Goal: Register for event/course

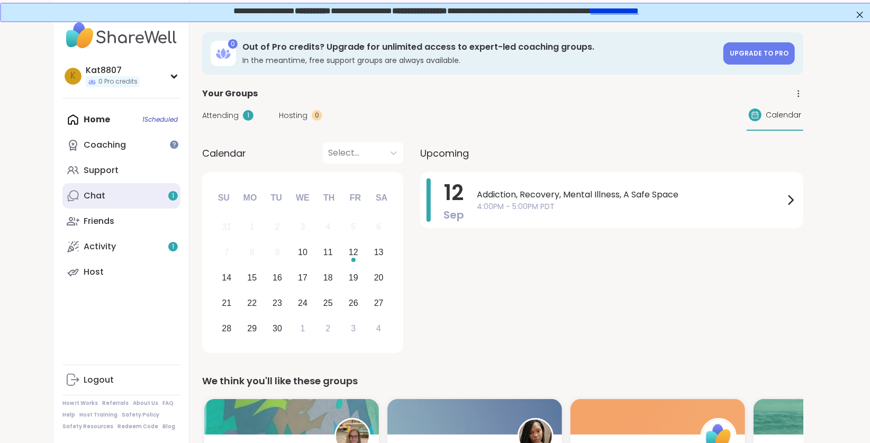
click at [96, 197] on div "Chat 1" at bounding box center [95, 196] width 22 height 12
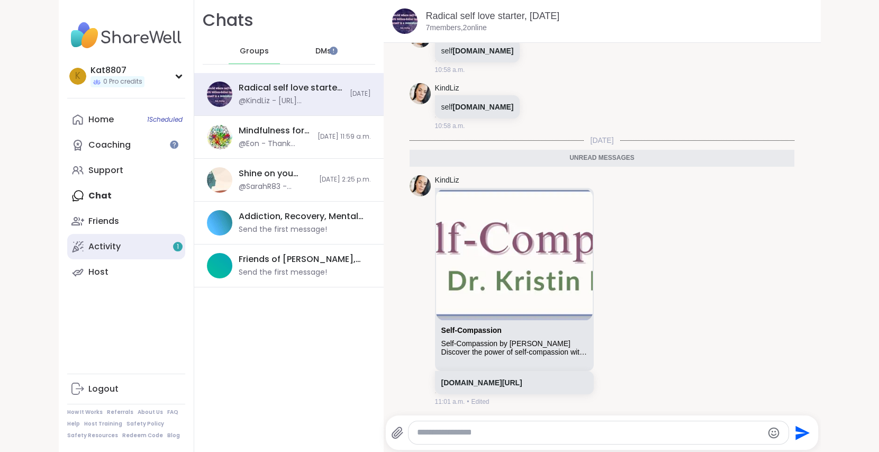
click at [99, 238] on link "Activity 1" at bounding box center [126, 246] width 118 height 25
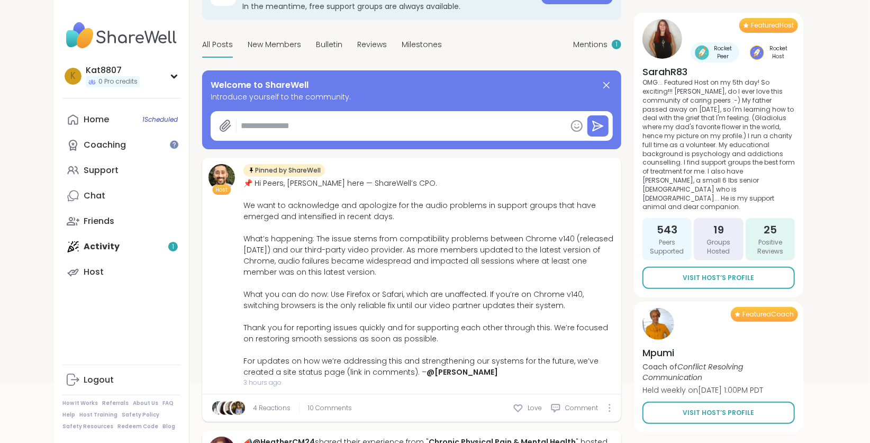
scroll to position [105, 0]
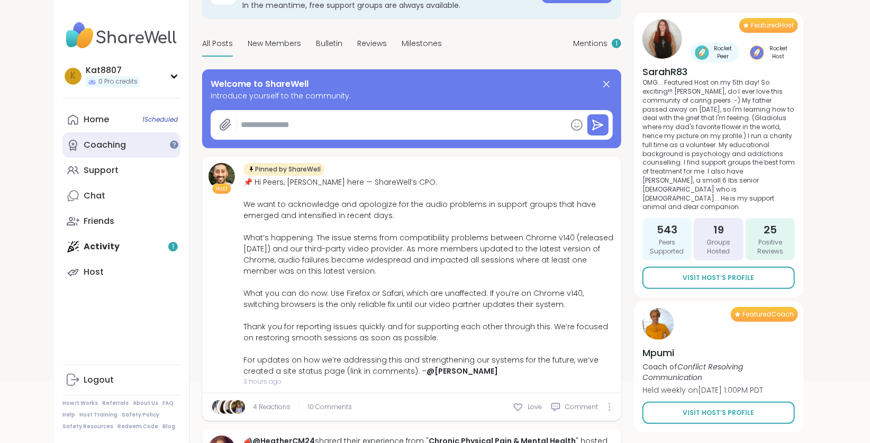
click at [113, 142] on div "Coaching" at bounding box center [105, 145] width 42 height 12
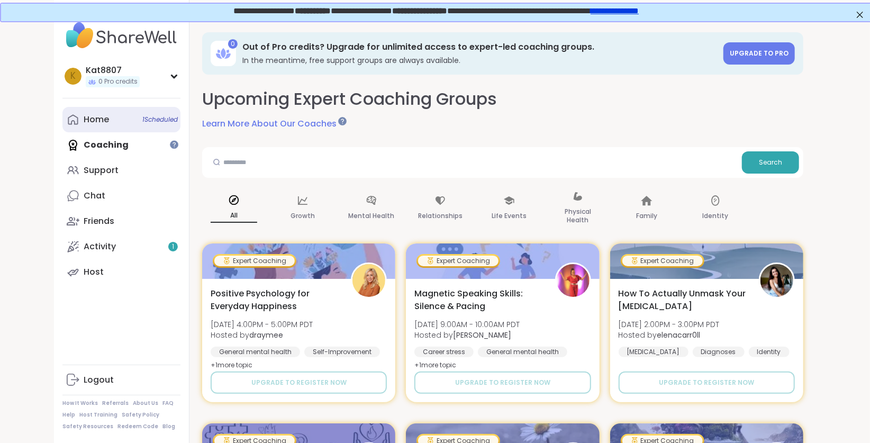
click at [128, 119] on link "Home 1 Scheduled" at bounding box center [121, 119] width 118 height 25
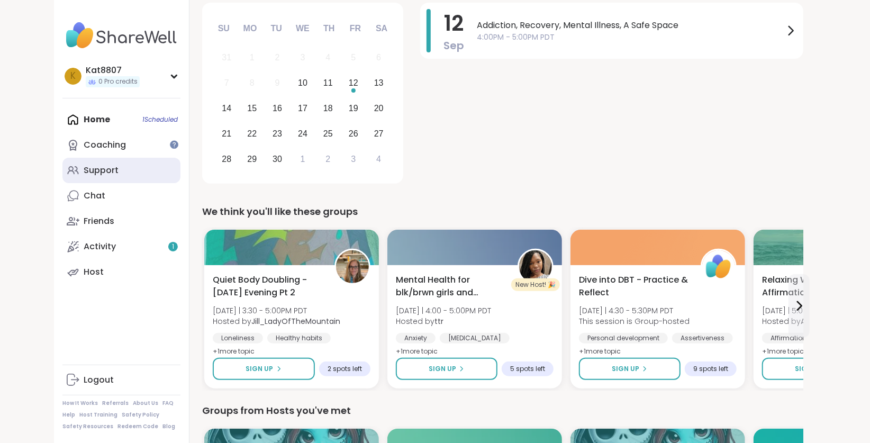
scroll to position [165, 0]
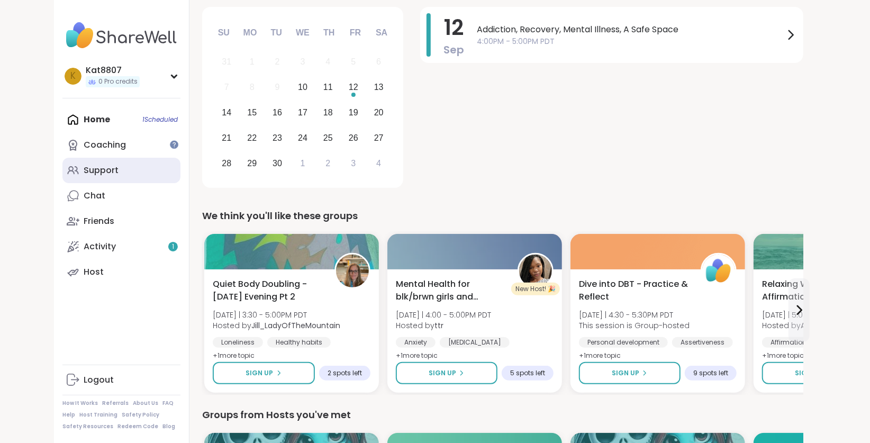
click at [161, 174] on link "Support" at bounding box center [121, 170] width 118 height 25
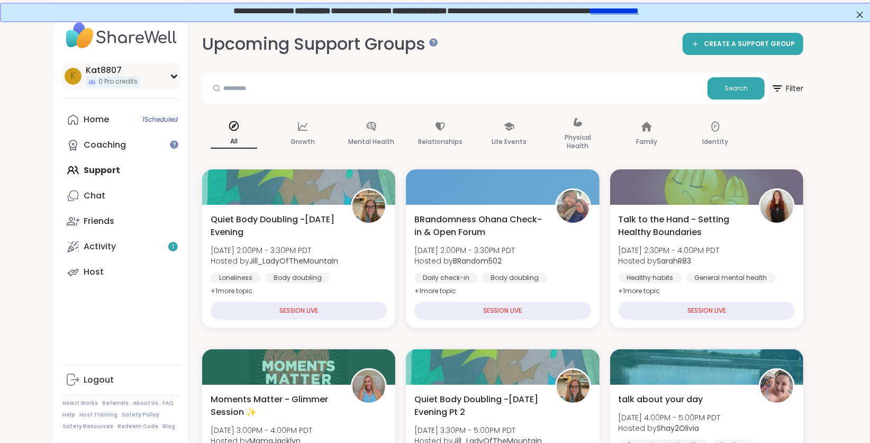
click at [111, 71] on div "Kat8807" at bounding box center [113, 71] width 54 height 12
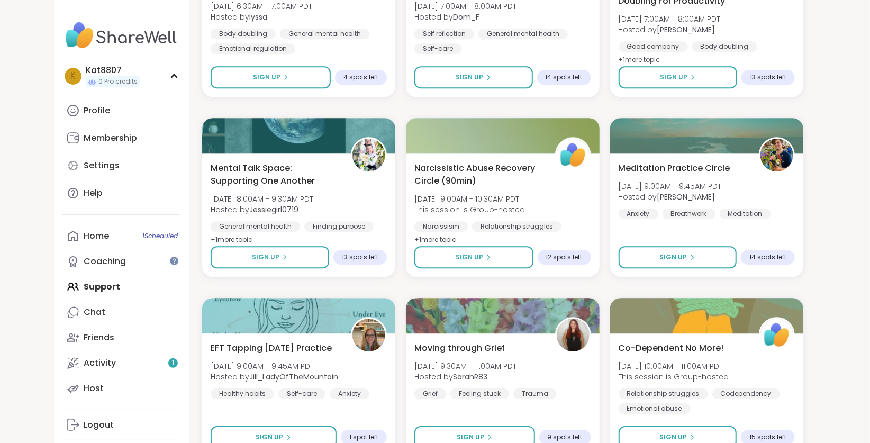
scroll to position [1906, 0]
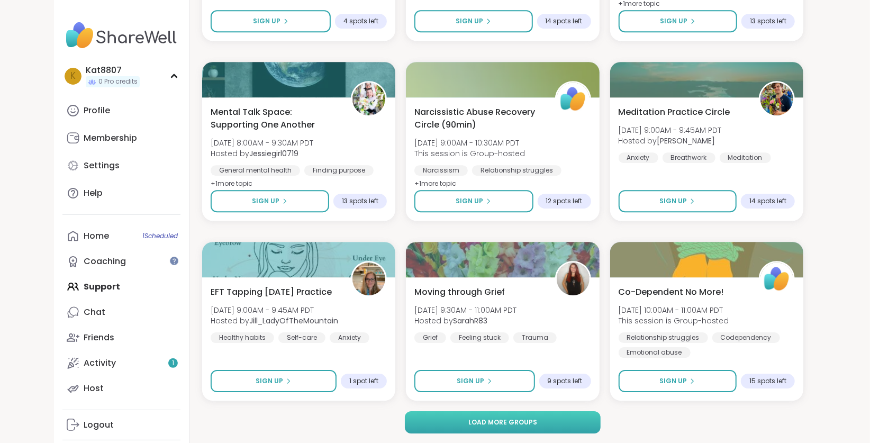
click at [570, 420] on button "Load more groups" at bounding box center [503, 422] width 196 height 22
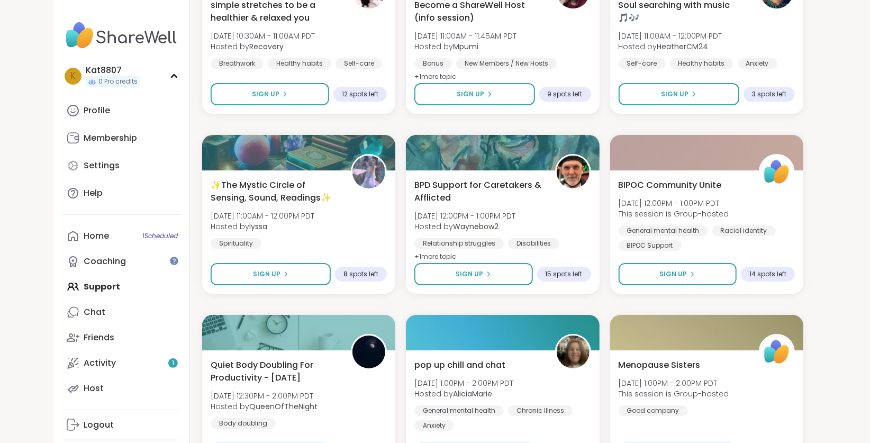
scroll to position [2373, 0]
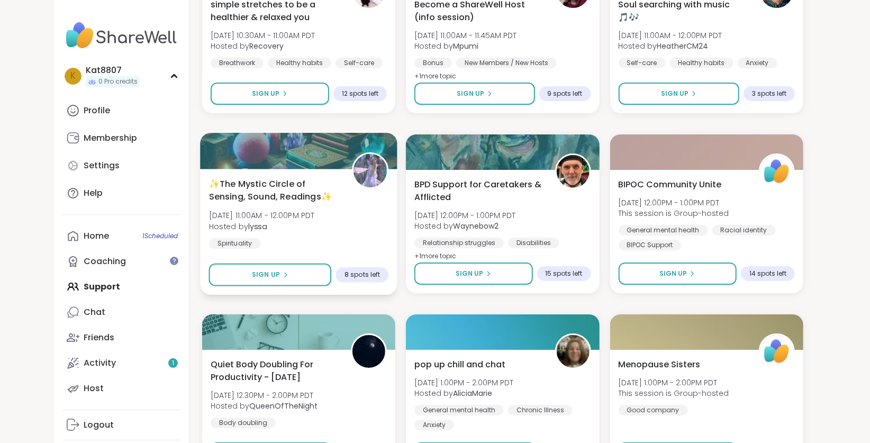
click at [281, 159] on div at bounding box center [298, 151] width 197 height 36
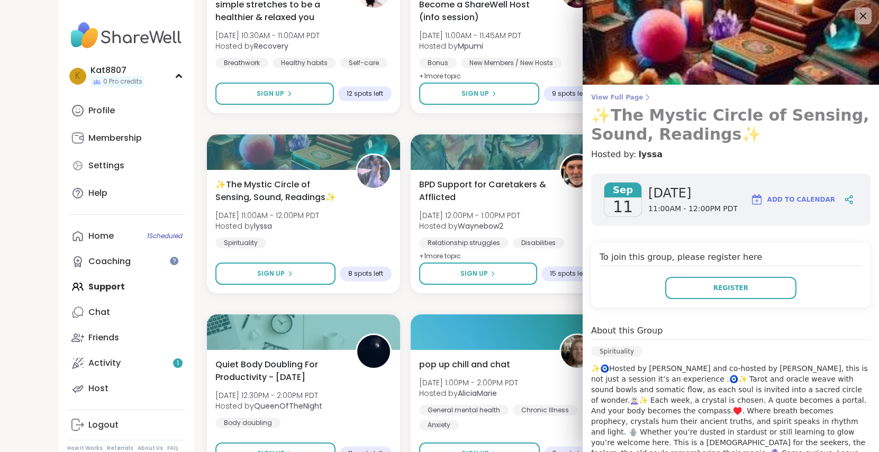
click at [614, 95] on span "View Full Page" at bounding box center [730, 97] width 279 height 8
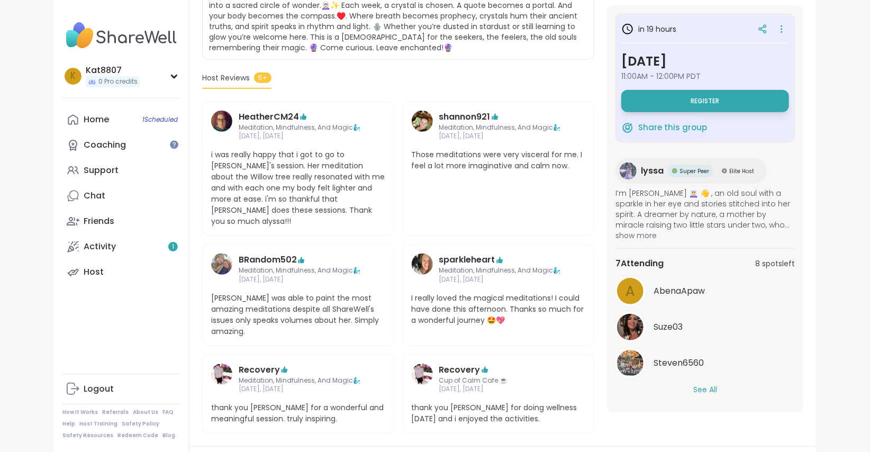
scroll to position [292, 0]
click at [670, 94] on button "Register" at bounding box center [705, 101] width 168 height 22
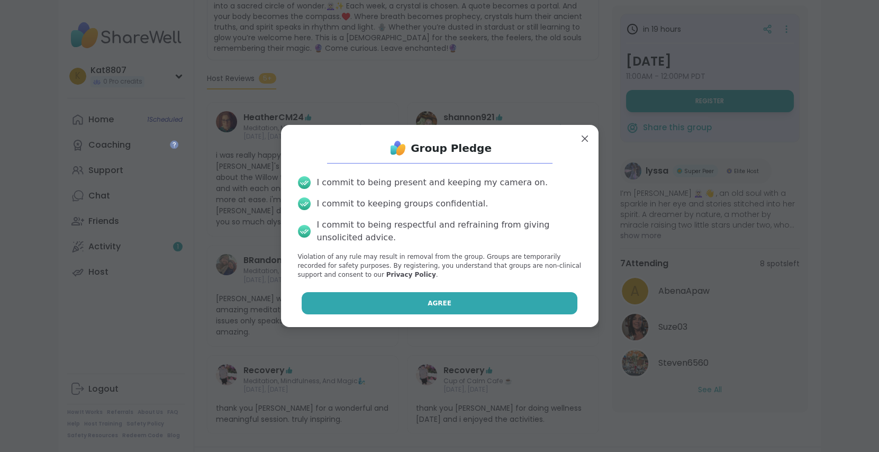
click at [429, 301] on span "Agree" at bounding box center [439, 303] width 24 height 10
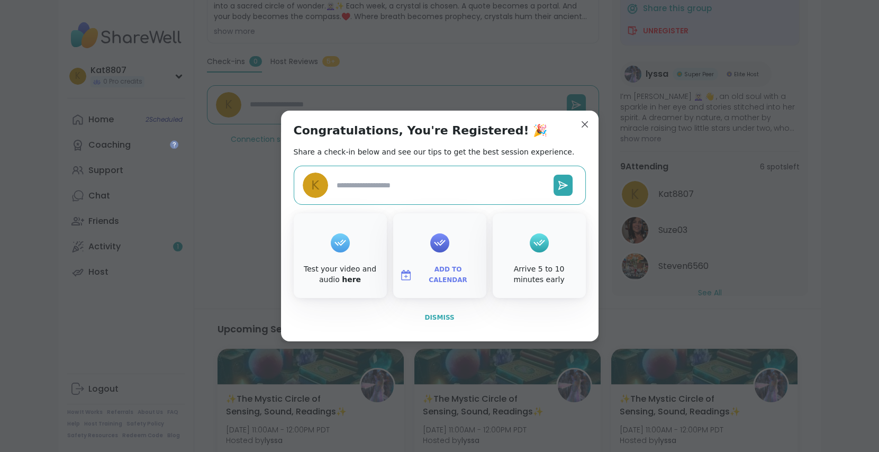
click at [436, 322] on button "Dismiss" at bounding box center [440, 317] width 292 height 22
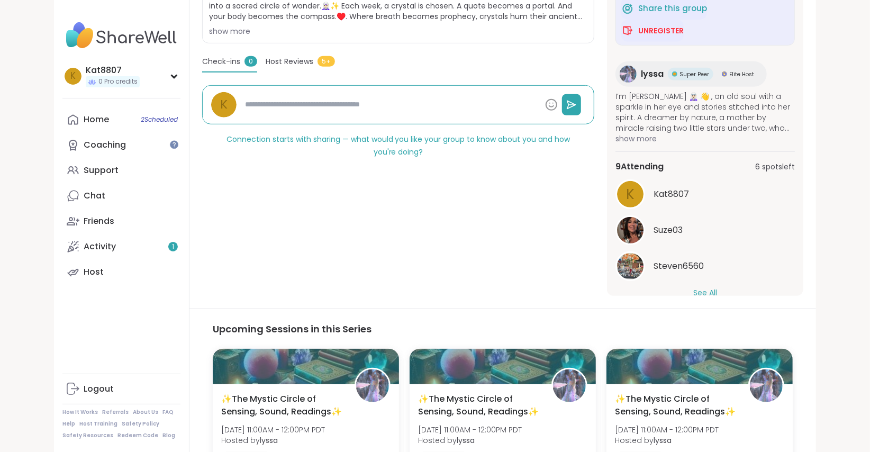
click at [704, 293] on button "See All" at bounding box center [705, 292] width 24 height 11
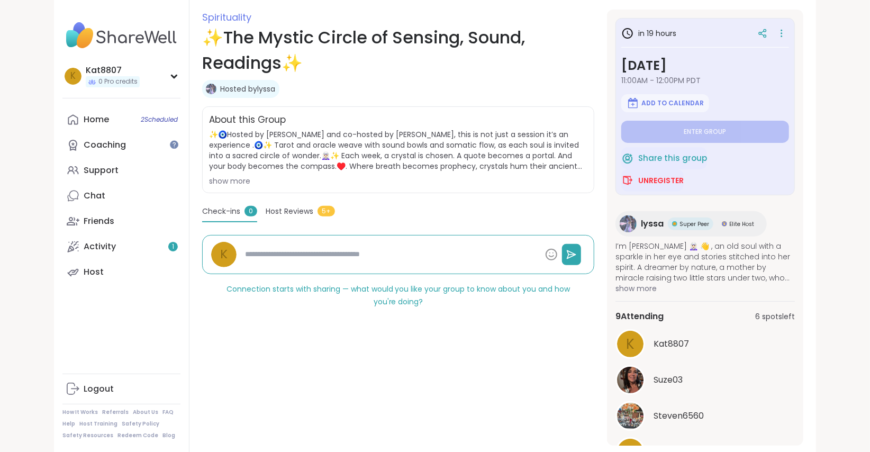
scroll to position [142, 0]
click at [641, 286] on span "show more" at bounding box center [704, 288] width 179 height 11
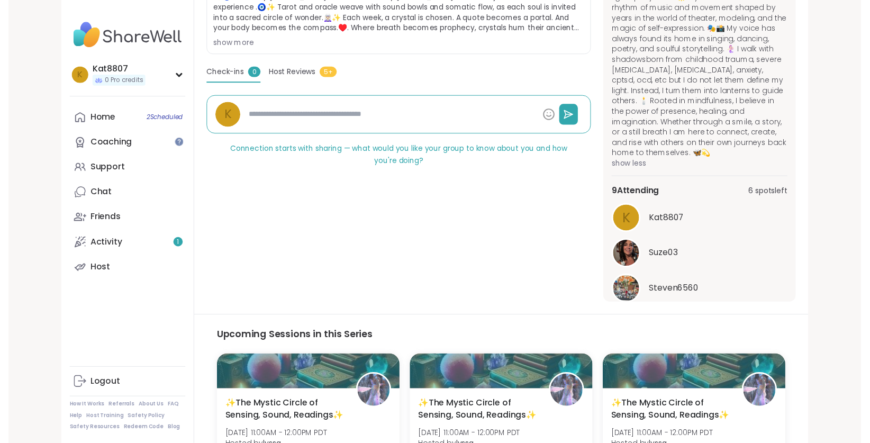
scroll to position [0, 0]
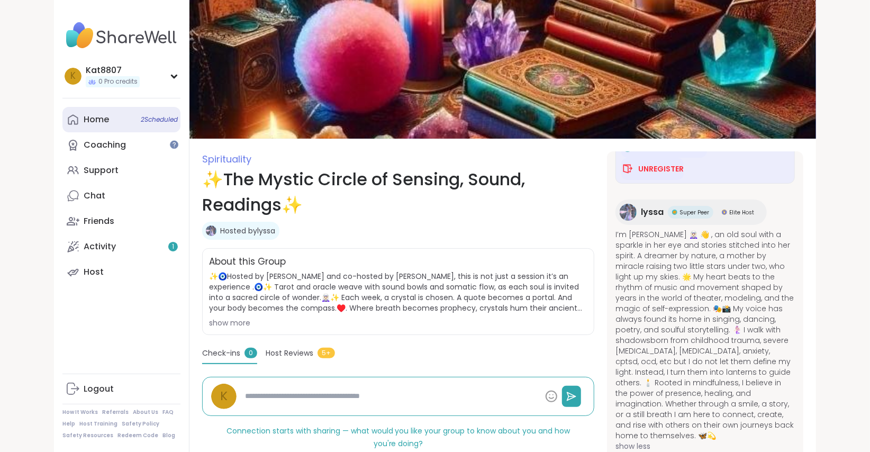
click at [93, 117] on div "Home 2 Scheduled" at bounding box center [96, 120] width 25 height 12
type textarea "*"
